Goal: Task Accomplishment & Management: Manage account settings

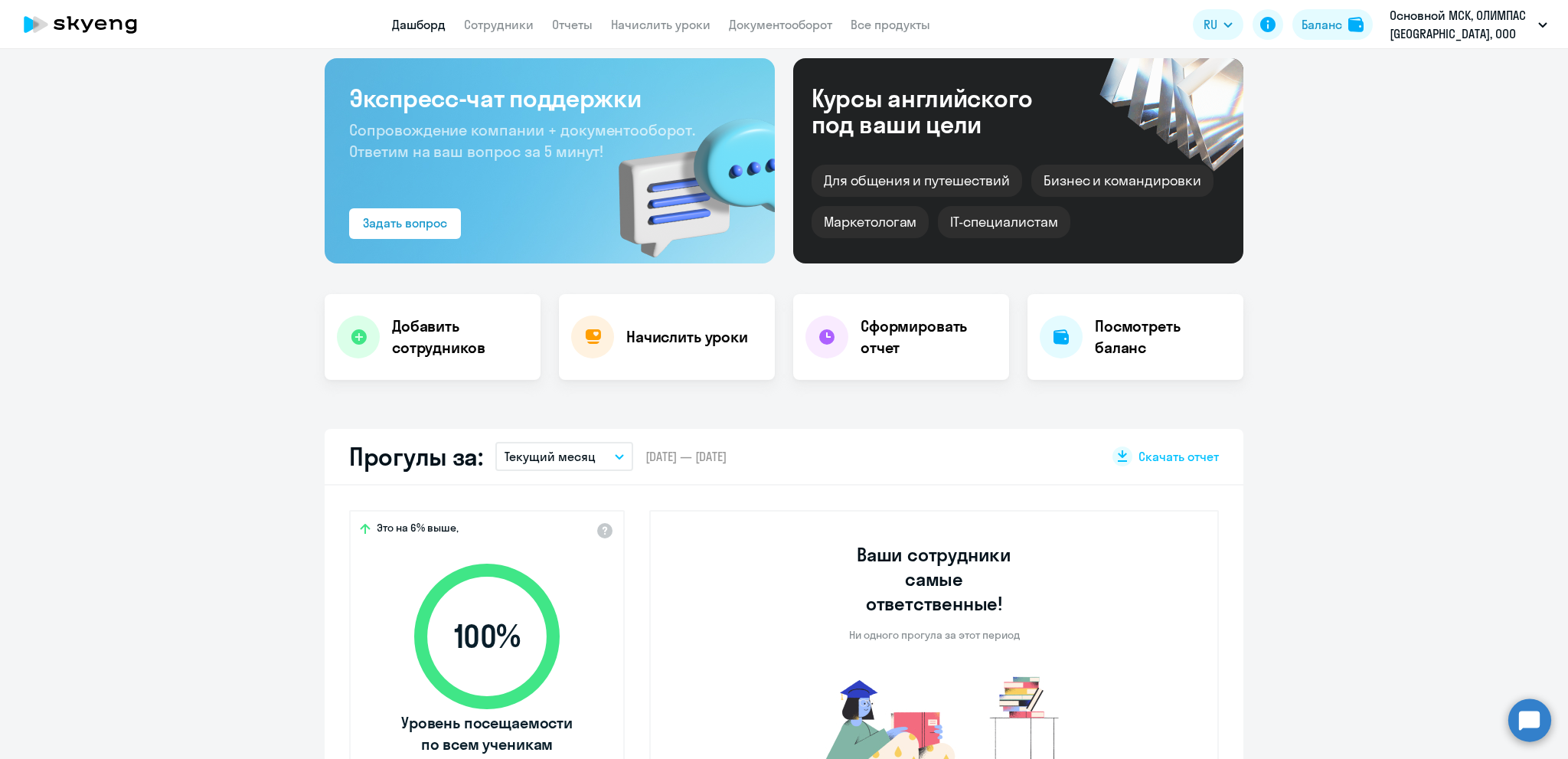
scroll to position [77, 0]
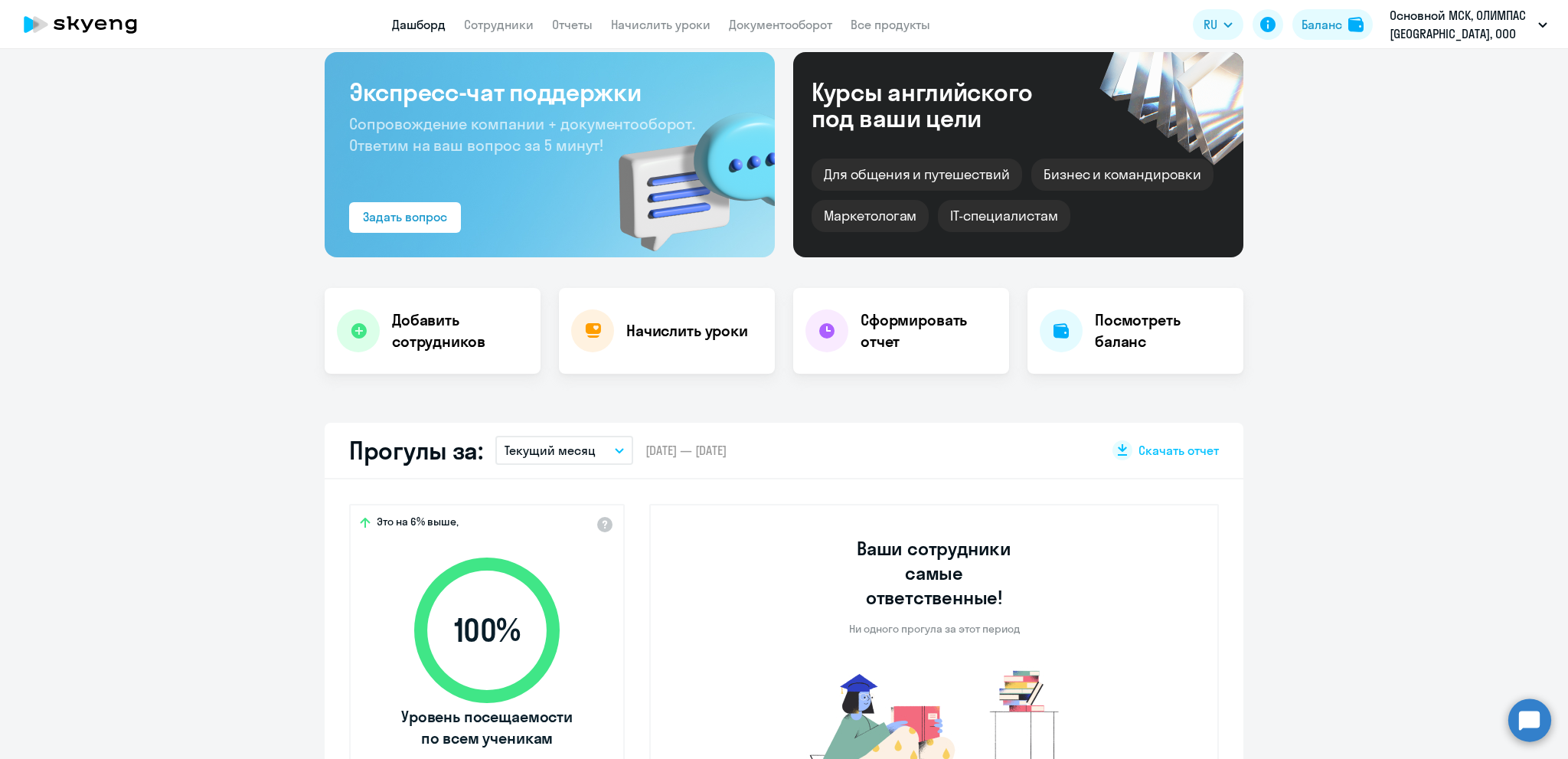
click at [597, 452] on button "Текущий месяц" at bounding box center [564, 450] width 138 height 29
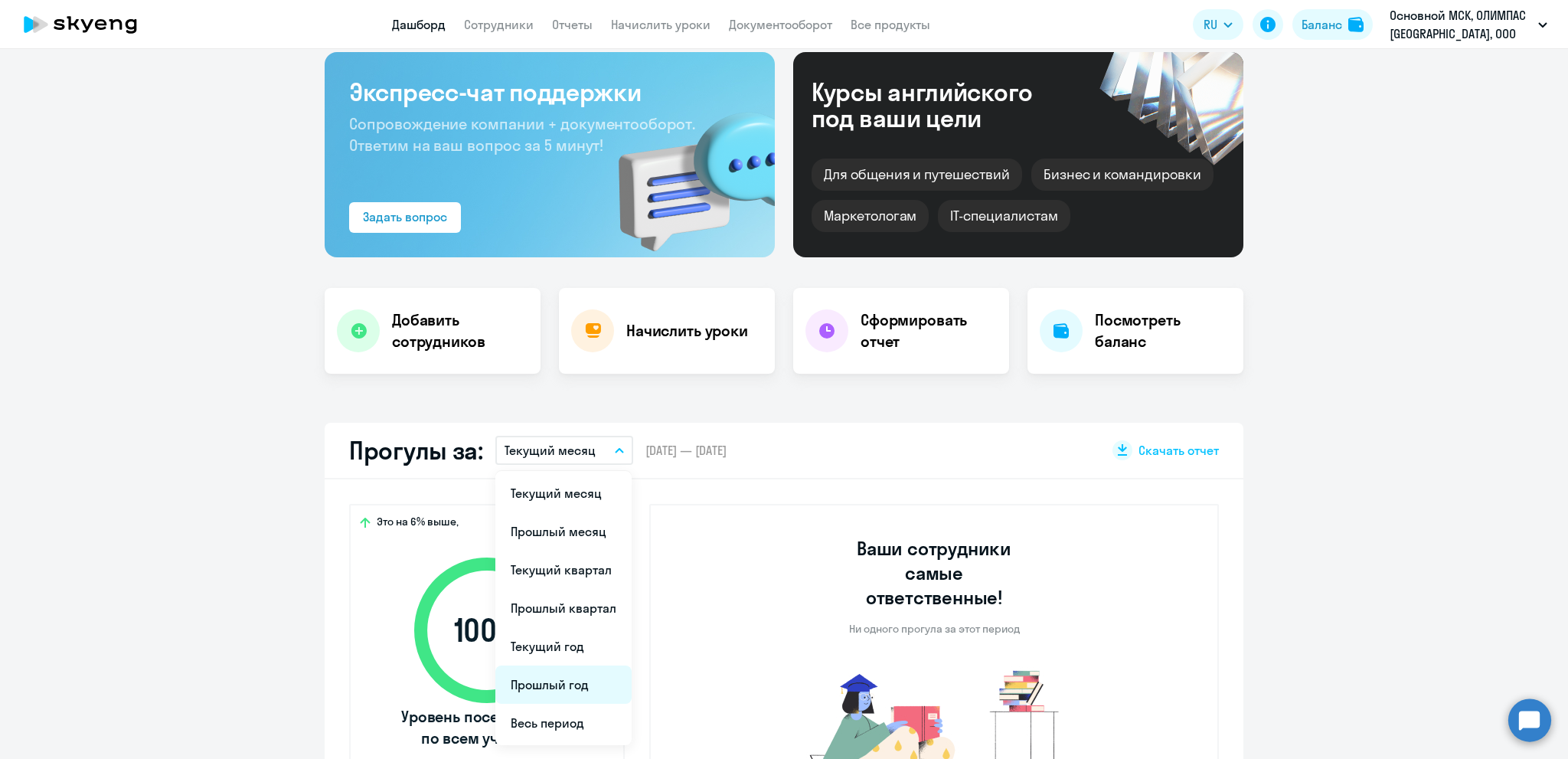
click at [533, 691] on li "Прошлый год" at bounding box center [563, 684] width 136 height 38
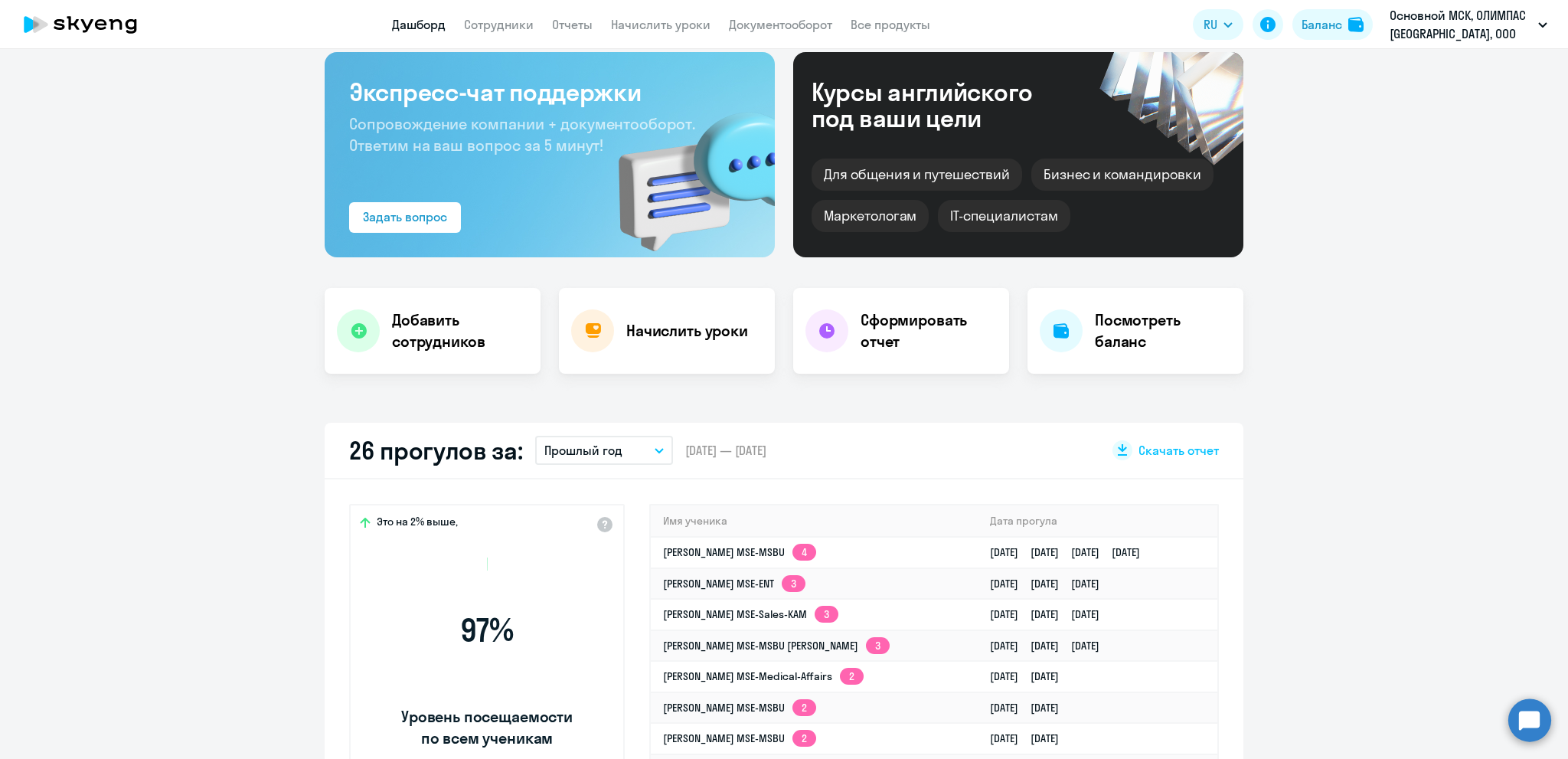
click at [571, 451] on p "Прошлый год" at bounding box center [583, 450] width 78 height 19
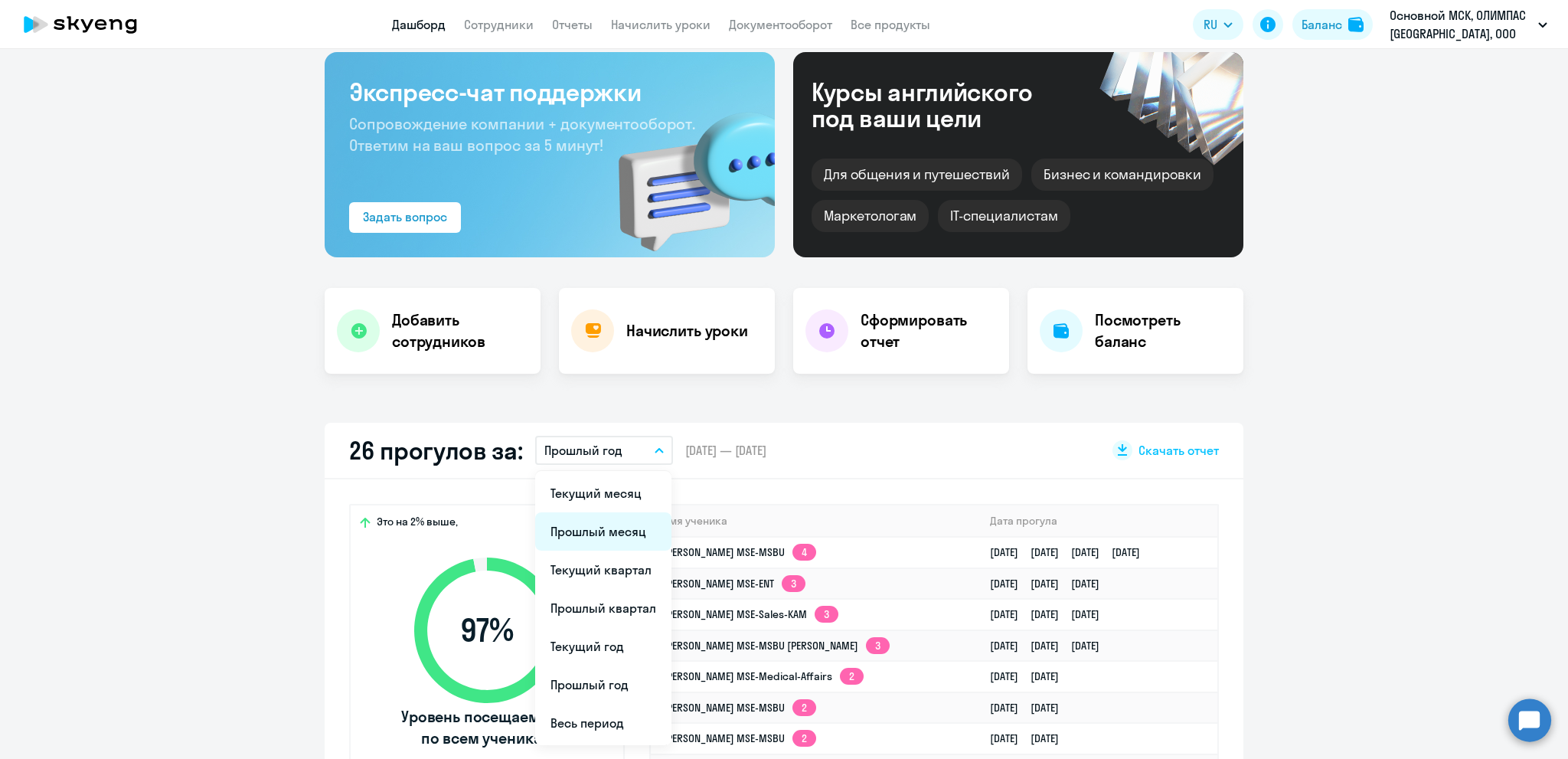
click at [582, 524] on li "Прошлый месяц" at bounding box center [603, 531] width 136 height 38
select select "30"
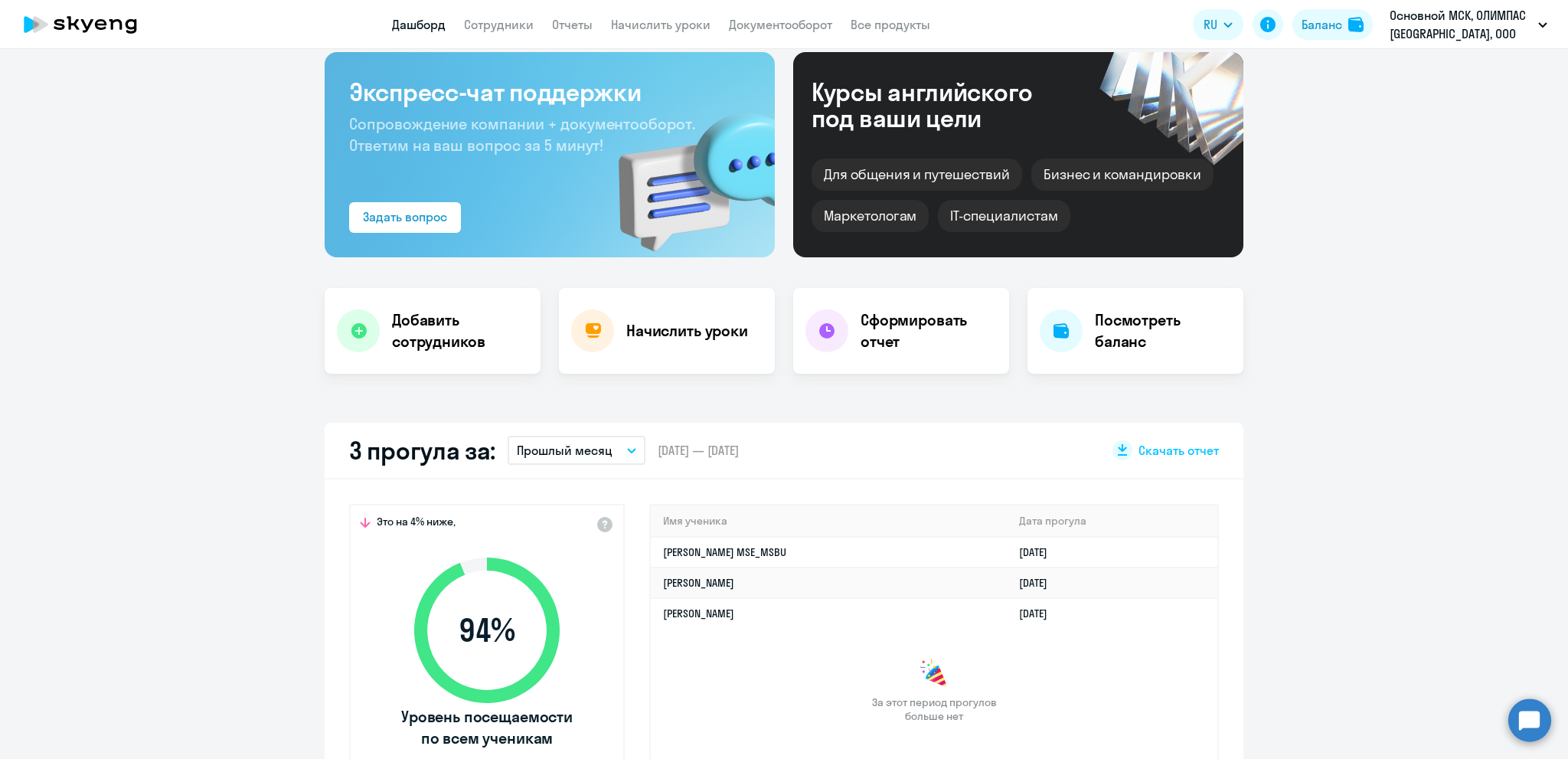
scroll to position [153, 0]
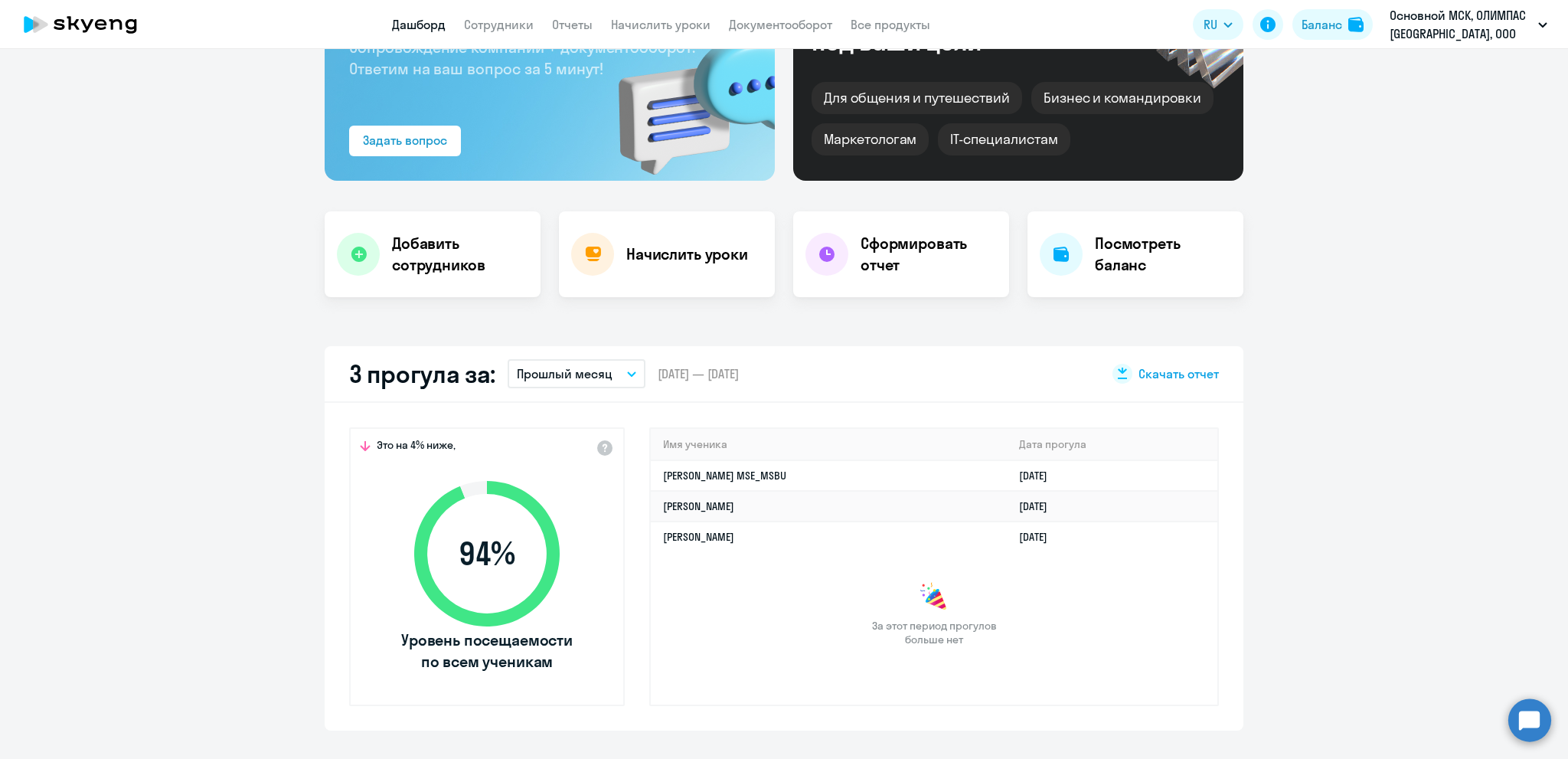
click at [1164, 373] on span "Скачать отчет" at bounding box center [1178, 374] width 80 height 17
click at [1176, 371] on span "Скачать отчет" at bounding box center [1178, 374] width 80 height 17
click at [910, 254] on h4 "Сформировать отчет" at bounding box center [928, 254] width 136 height 43
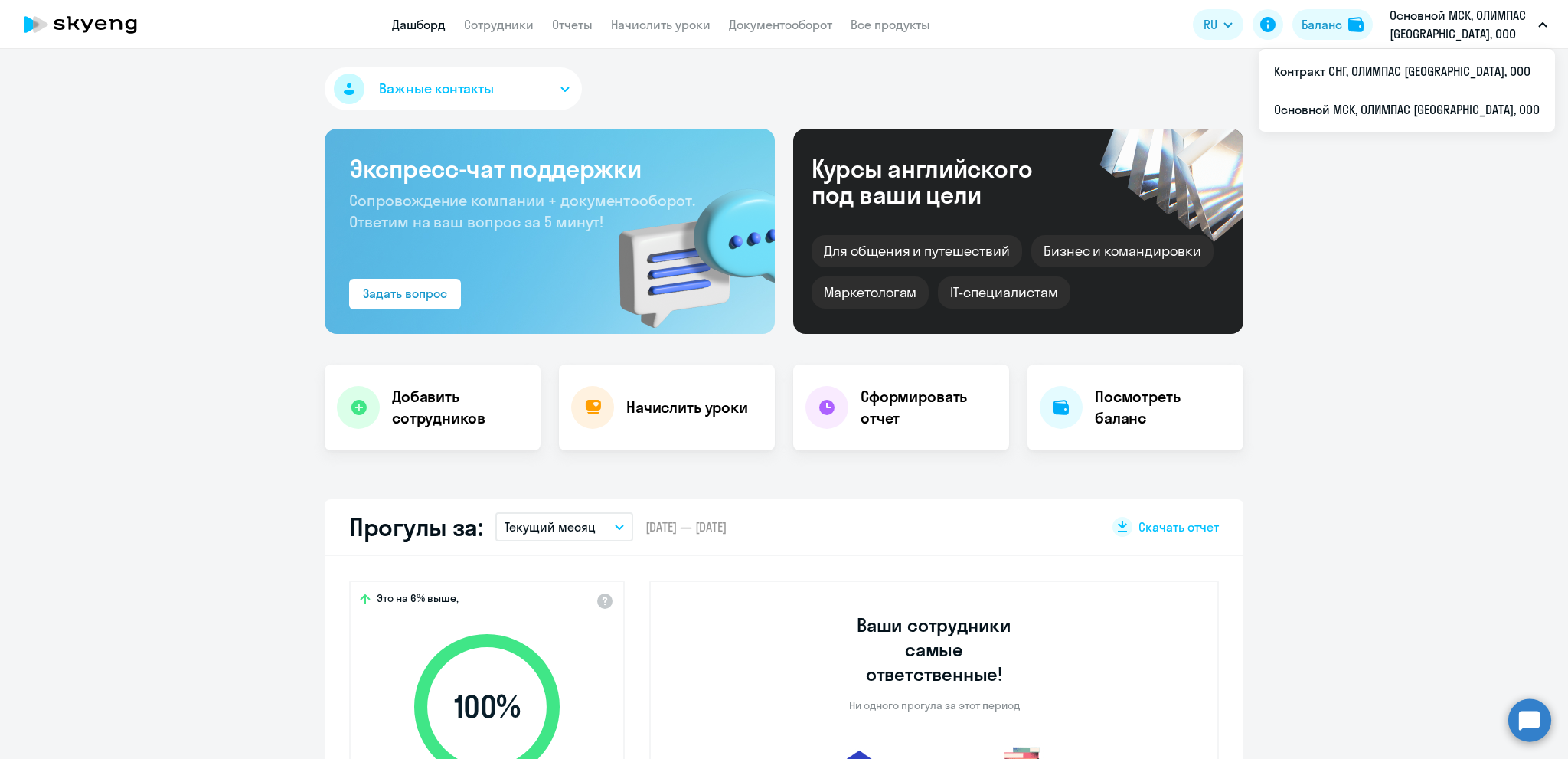
click at [1494, 19] on p "Основной МСК, ОЛИМПАС [GEOGRAPHIC_DATA], ООО" at bounding box center [1461, 24] width 142 height 36
select select "30"
click at [1382, 72] on li "Контракт СНГ, ОЛИМПАС [GEOGRAPHIC_DATA], ООО" at bounding box center [1407, 71] width 297 height 38
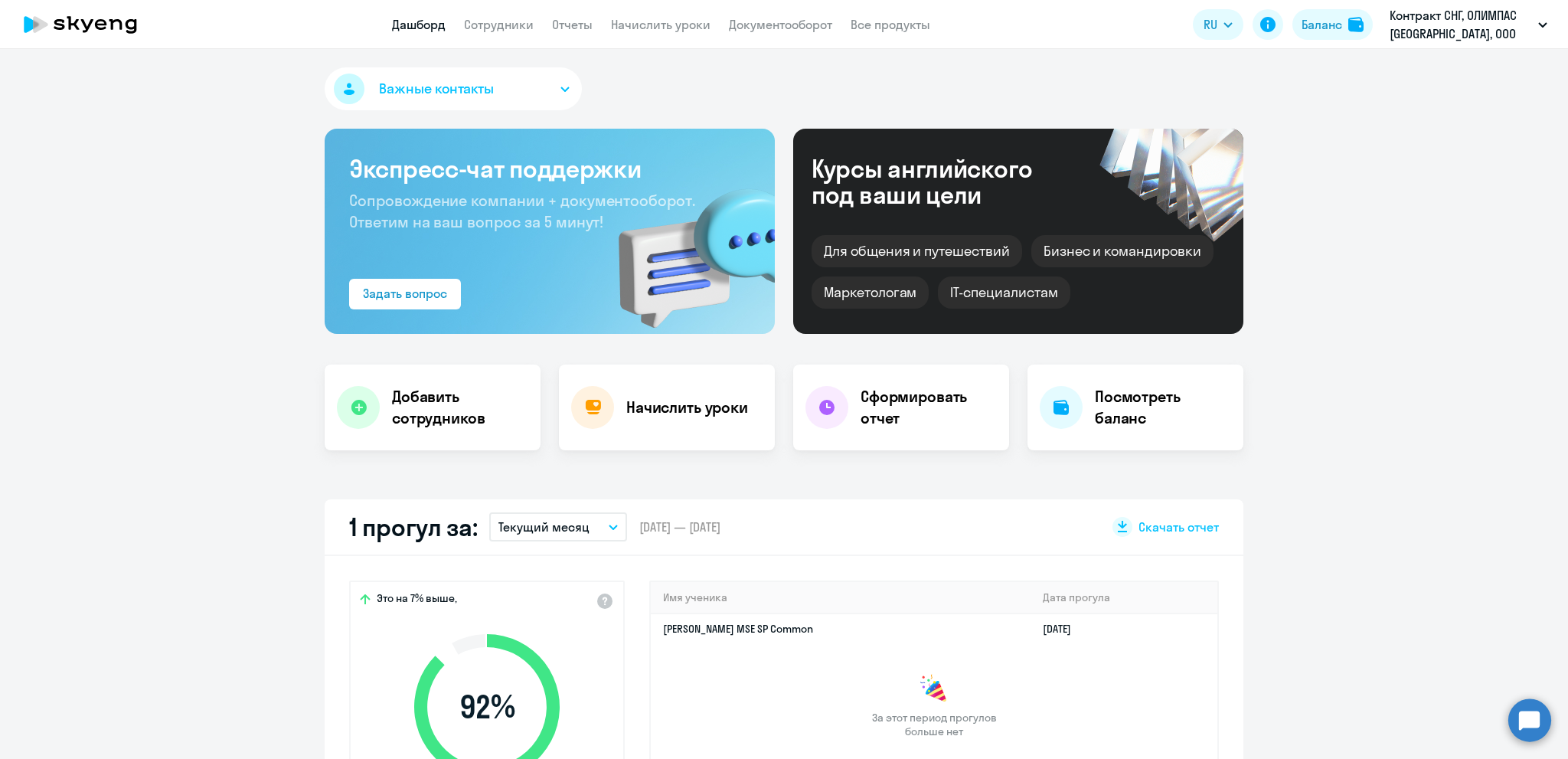
click at [586, 532] on button "Текущий месяц" at bounding box center [558, 527] width 138 height 29
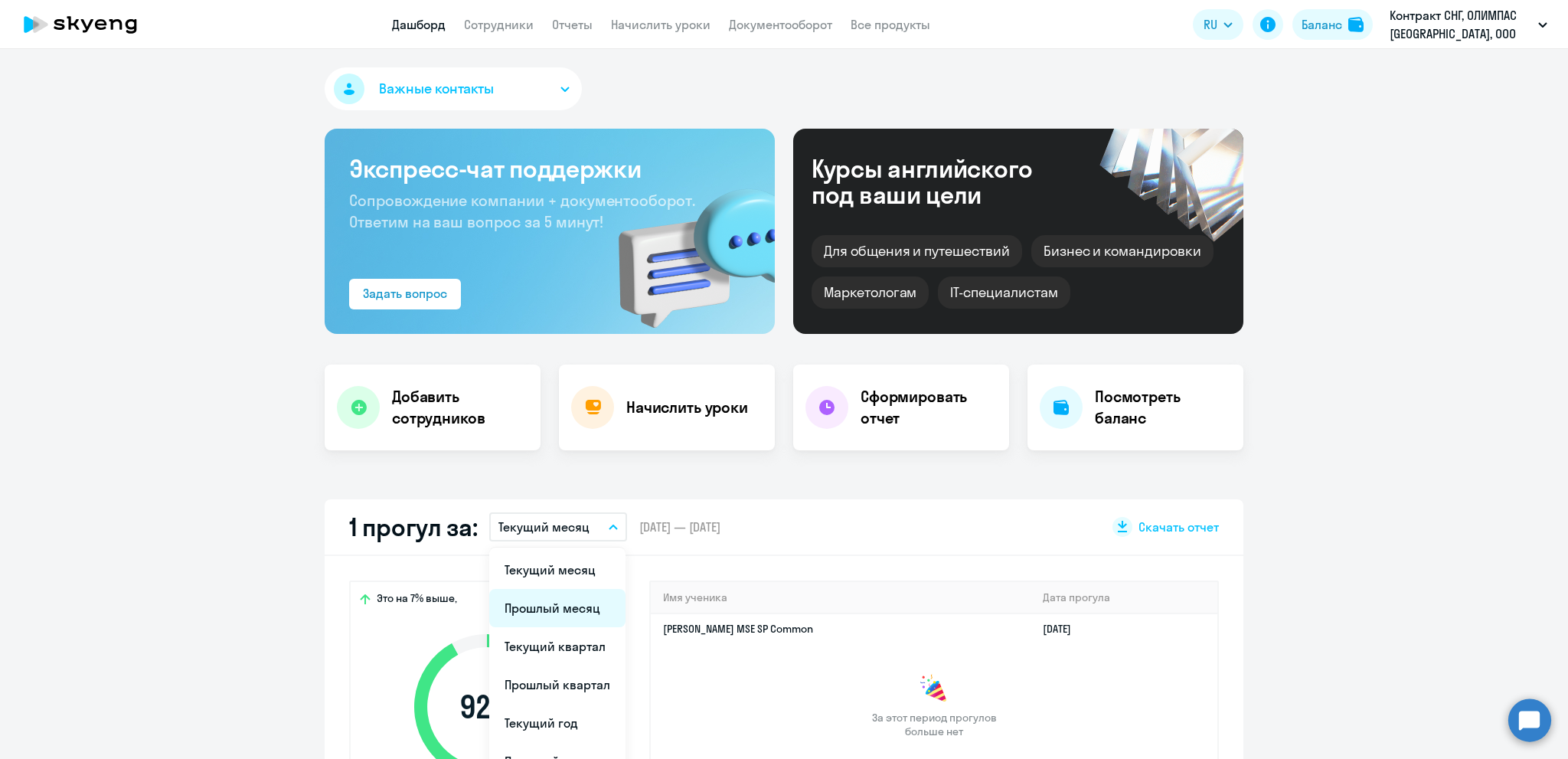
click at [538, 607] on li "Прошлый месяц" at bounding box center [557, 608] width 136 height 38
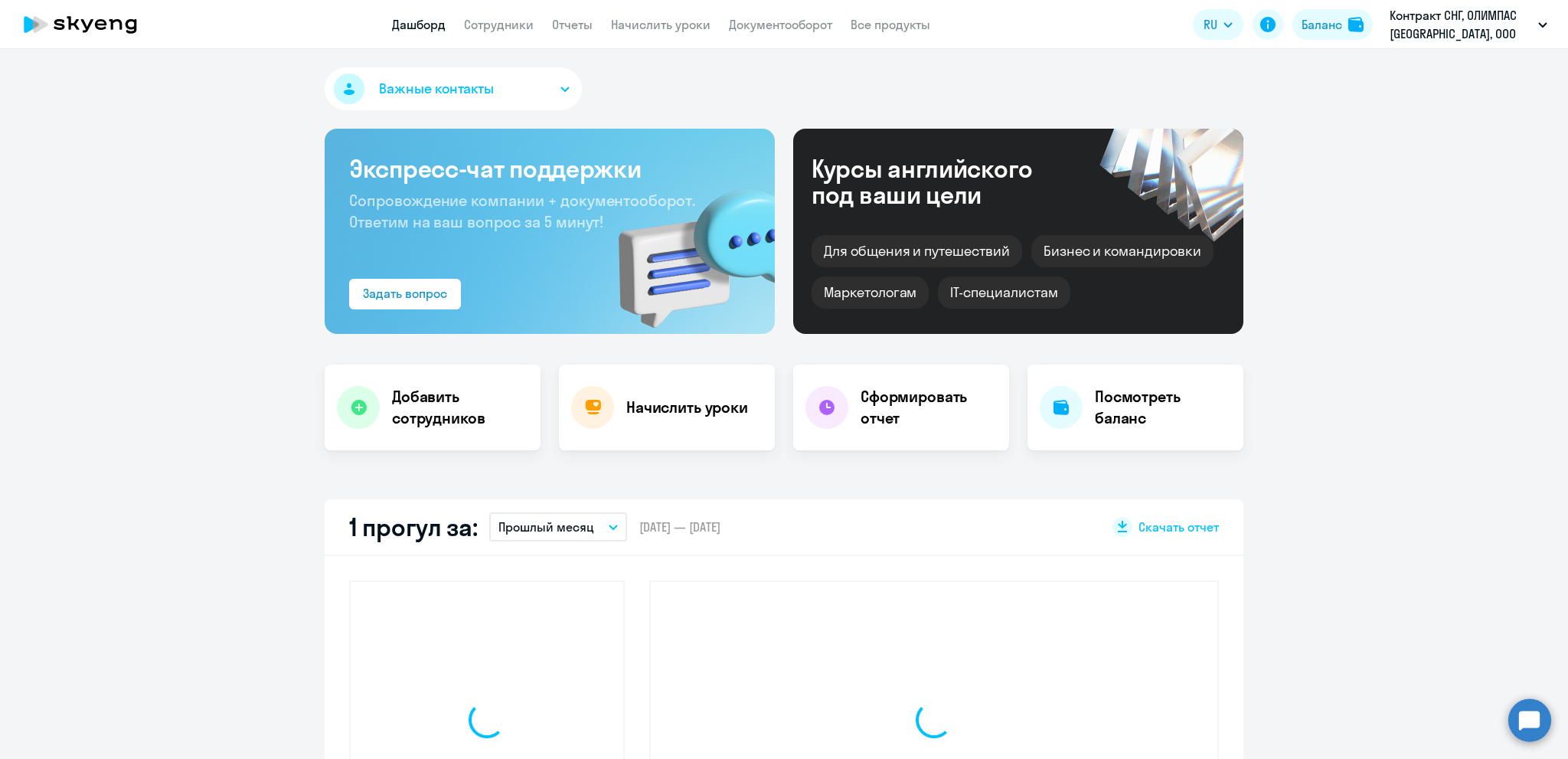
select select "30"
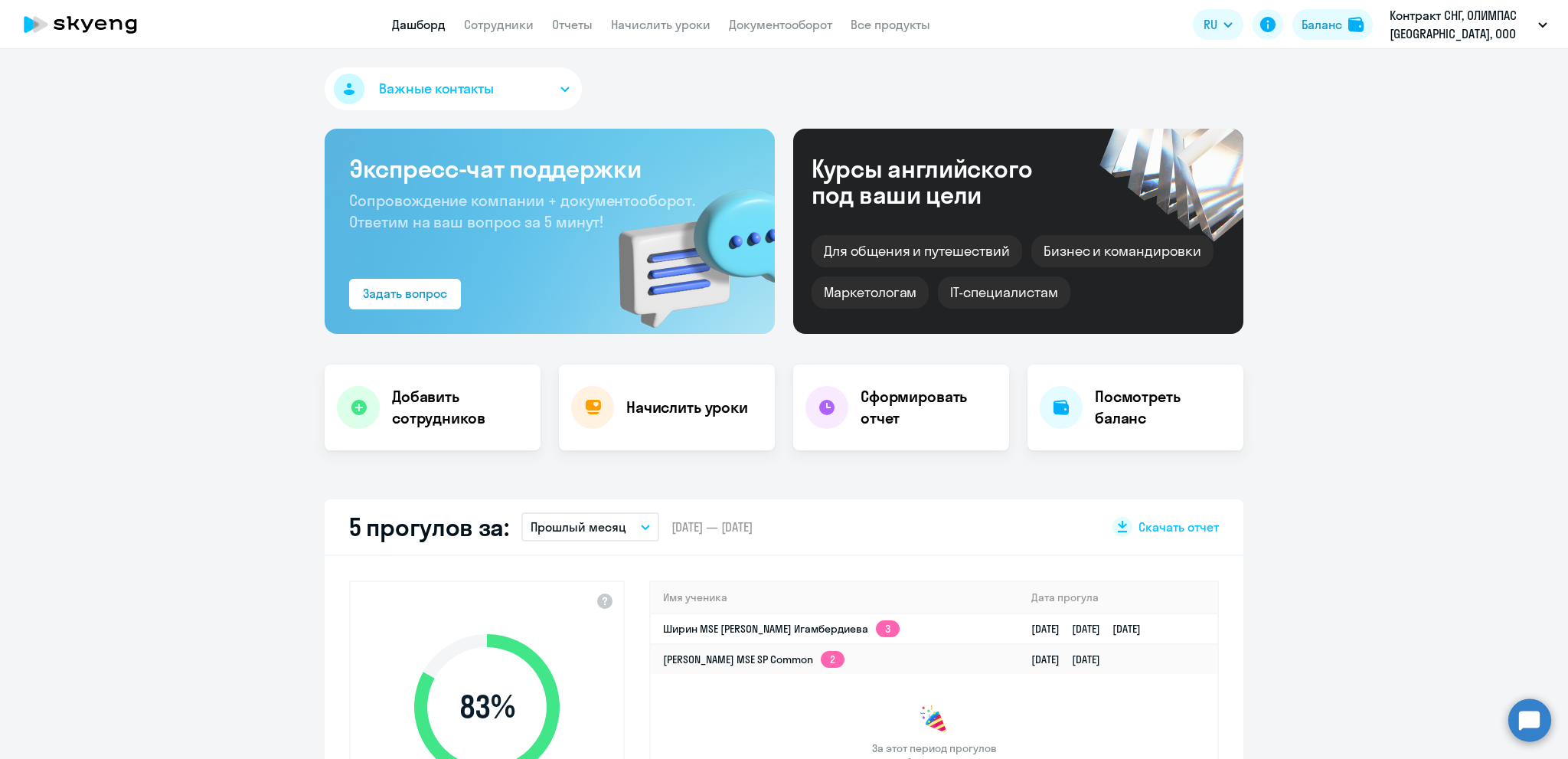
scroll to position [77, 0]
